Goal: Information Seeking & Learning: Learn about a topic

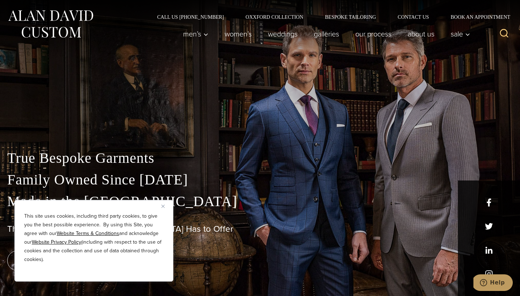
click at [504, 32] on icon "Search" at bounding box center [504, 33] width 10 height 10
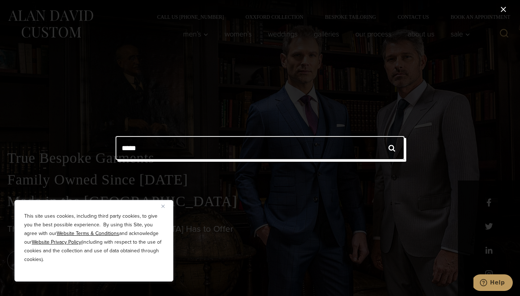
type input "*****"
click at [392, 148] on input "******" at bounding box center [391, 148] width 25 height 24
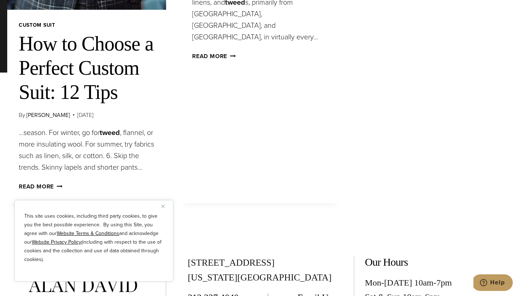
scroll to position [222, 0]
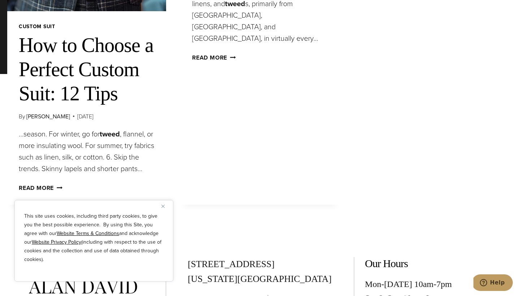
click at [92, 96] on link "How to Choose a Perfect Custom Suit: 12 Tips" at bounding box center [86, 69] width 135 height 71
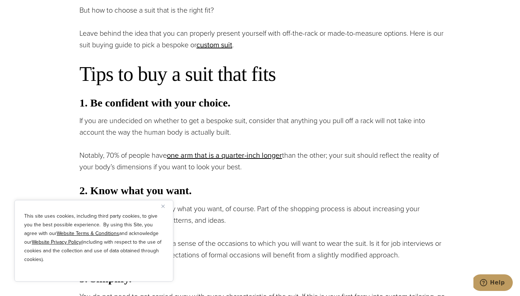
click at [163, 205] on img "Close" at bounding box center [162, 206] width 3 height 3
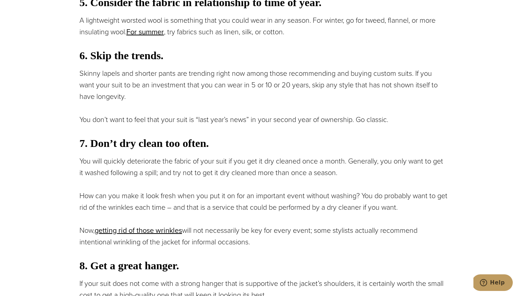
scroll to position [833, 0]
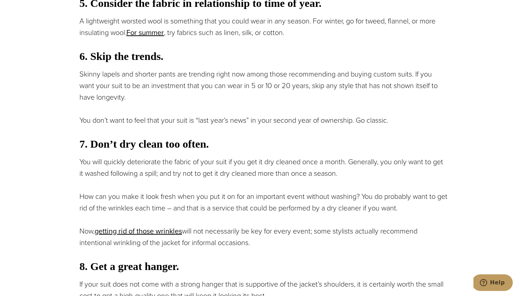
click at [81, 119] on div "Think a suit is just a suit? Not if you want to make an impression. And not if …" at bounding box center [263, 149] width 368 height 1215
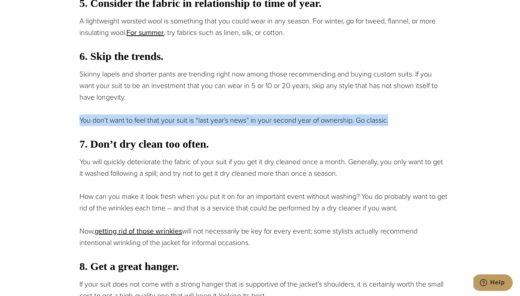
click at [73, 108] on div "How to Choose a Perfect Custom Suit: 12 Tips By: Alan Horowitz | October 21, 20…" at bounding box center [264, 105] width 484 height 1360
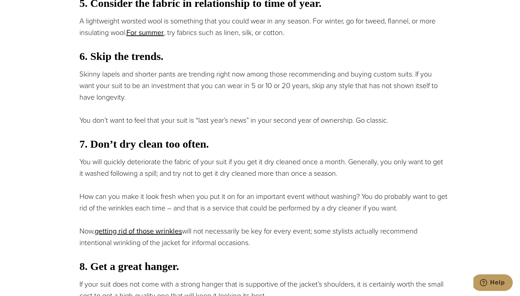
click at [73, 108] on div "How to Choose a Perfect Custom Suit: 12 Tips By: Alan Horowitz | October 21, 20…" at bounding box center [264, 105] width 484 height 1360
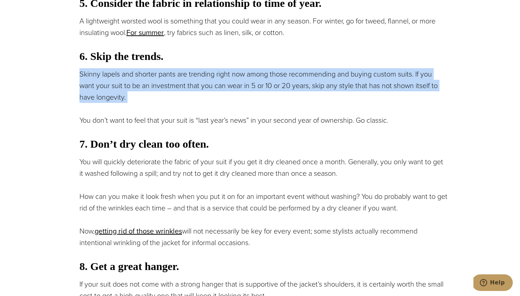
click at [72, 141] on div "How to Choose a Perfect Custom Suit: 12 Tips By: Alan Horowitz | October 21, 20…" at bounding box center [264, 105] width 484 height 1360
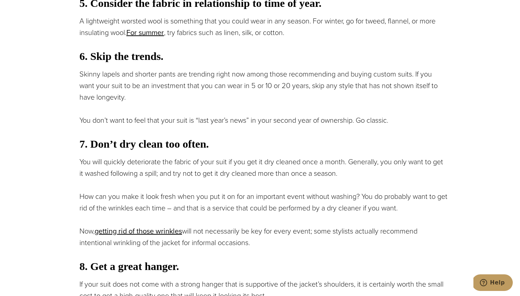
click at [72, 141] on div "How to Choose a Perfect Custom Suit: 12 Tips By: Alan Horowitz | October 21, 20…" at bounding box center [264, 105] width 484 height 1360
click at [56, 110] on div "How to Choose a Perfect Custom Suit: 12 Tips By: Alan Horowitz | October 21, 20…" at bounding box center [264, 105] width 484 height 1360
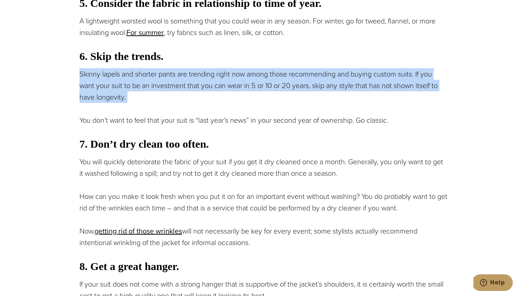
click at [60, 131] on div "How to Choose a Perfect Custom Suit: 12 Tips By: Alan Horowitz | October 21, 20…" at bounding box center [264, 105] width 484 height 1360
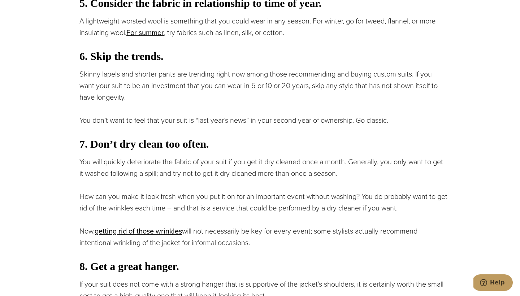
click at [60, 131] on div "How to Choose a Perfect Custom Suit: 12 Tips By: Alan Horowitz | October 21, 20…" at bounding box center [264, 105] width 484 height 1360
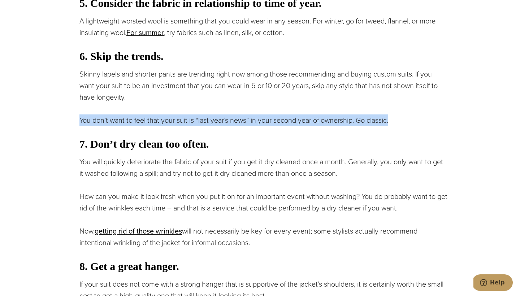
click at [56, 101] on div "How to Choose a Perfect Custom Suit: 12 Tips By: Alan Horowitz | October 21, 20…" at bounding box center [264, 105] width 484 height 1360
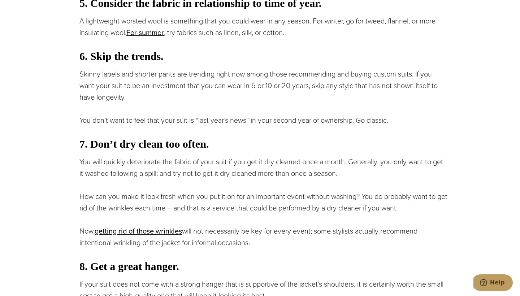
click at [56, 101] on div "How to Choose a Perfect Custom Suit: 12 Tips By: Alan Horowitz | October 21, 20…" at bounding box center [264, 105] width 484 height 1360
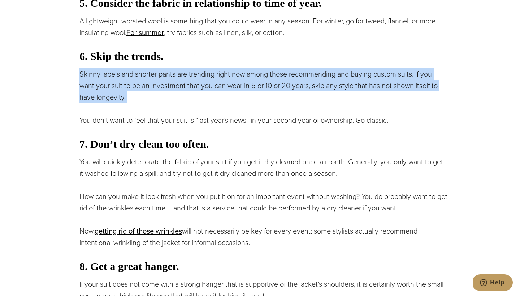
click at [58, 139] on div "How to Choose a Perfect Custom Suit: 12 Tips By: Alan Horowitz | October 21, 20…" at bounding box center [264, 105] width 484 height 1360
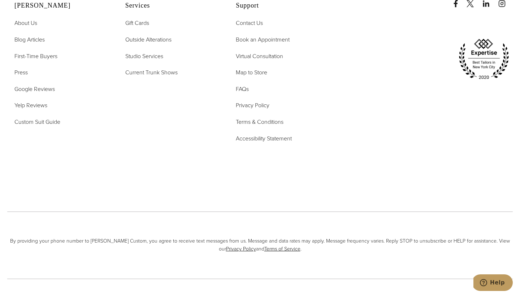
scroll to position [1815, 0]
click at [94, 198] on div "Alan David About Us Blog Articles First-Time Buyers Press Google Reviews Yelp R…" at bounding box center [260, 88] width 520 height 228
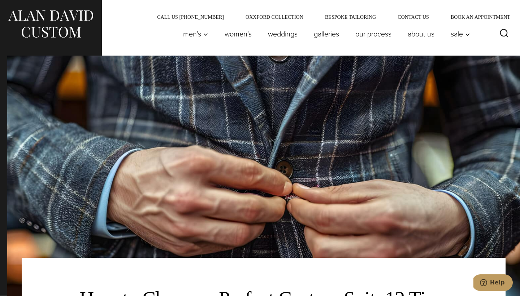
scroll to position [0, 0]
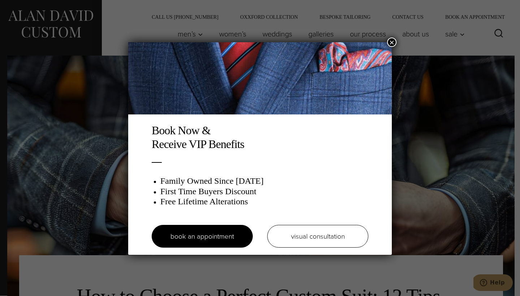
click at [392, 41] on button "×" at bounding box center [391, 42] width 9 height 9
